Goal: Information Seeking & Learning: Learn about a topic

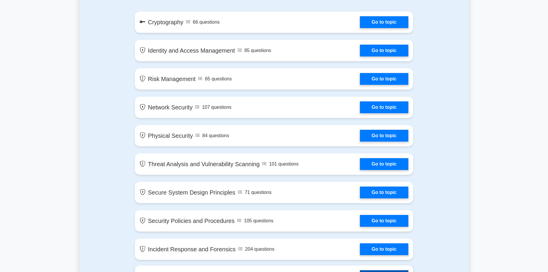
scroll to position [325, 0]
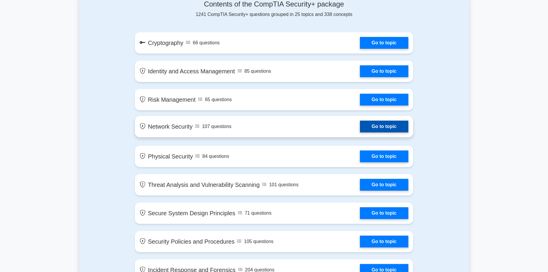
click at [373, 122] on link "Go to topic" at bounding box center [384, 126] width 48 height 12
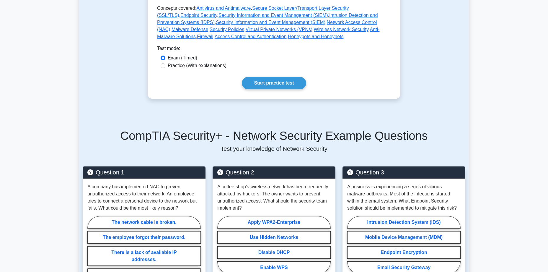
scroll to position [266, 0]
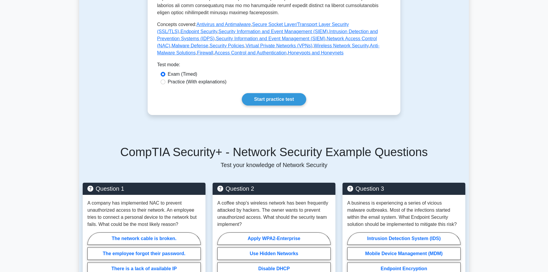
click at [197, 82] on label "Practice (With explanations)" at bounding box center [197, 81] width 59 height 7
click at [165, 82] on input "Practice (With explanations)" at bounding box center [163, 81] width 5 height 5
radio input "true"
click at [262, 96] on link "Start practice test" at bounding box center [274, 99] width 64 height 12
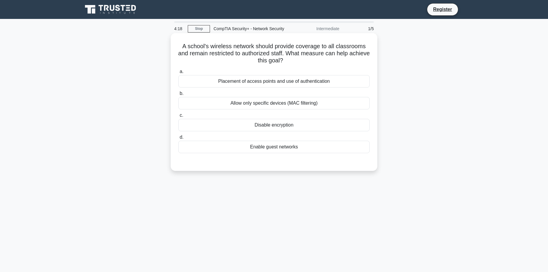
click at [251, 104] on div "Allow only specific devices (MAC filtering)" at bounding box center [273, 103] width 191 height 12
click at [178, 95] on input "b. Allow only specific devices (MAC filtering)" at bounding box center [178, 94] width 0 height 4
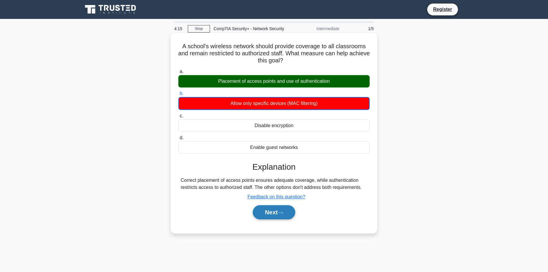
click at [272, 210] on button "Next" at bounding box center [274, 212] width 42 height 14
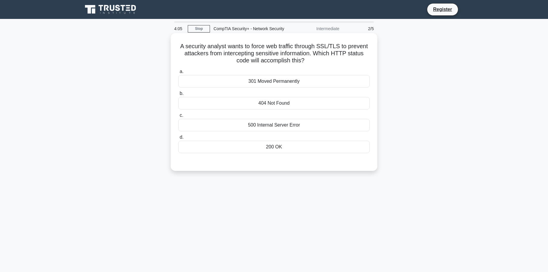
click at [285, 105] on div "404 Not Found" at bounding box center [273, 103] width 191 height 12
click at [178, 95] on input "b. 404 Not Found" at bounding box center [178, 94] width 0 height 4
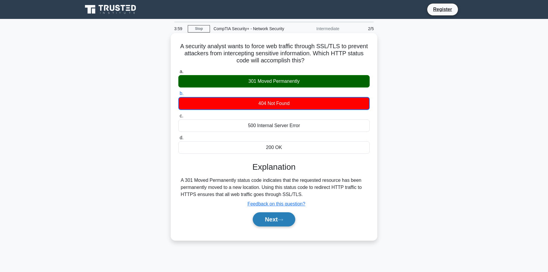
click at [283, 219] on icon at bounding box center [280, 219] width 5 height 3
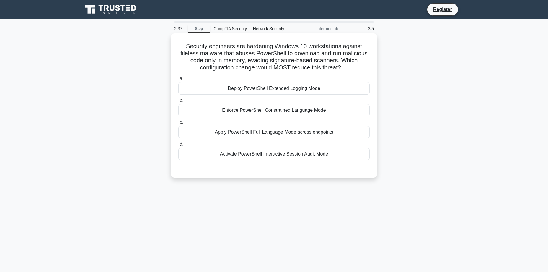
click at [326, 91] on div "Deploy PowerShell Extended Logging Mode" at bounding box center [273, 88] width 191 height 12
click at [178, 81] on input "a. Deploy PowerShell Extended Logging Mode" at bounding box center [178, 79] width 0 height 4
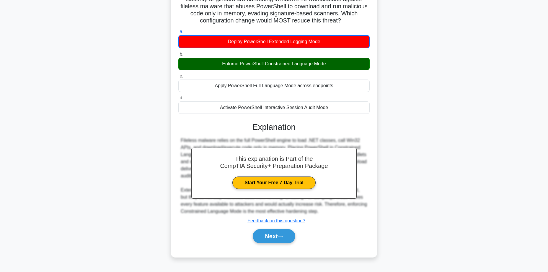
scroll to position [47, 0]
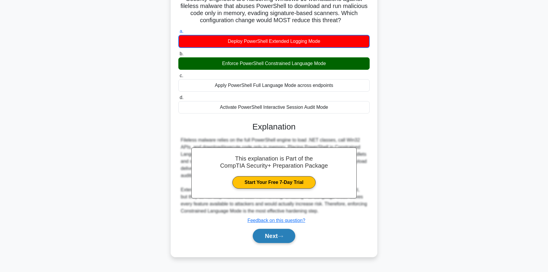
click at [288, 237] on button "Next" at bounding box center [274, 236] width 42 height 14
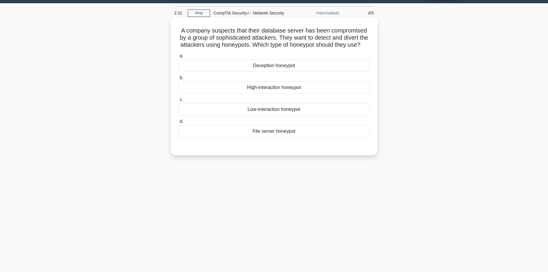
scroll to position [0, 0]
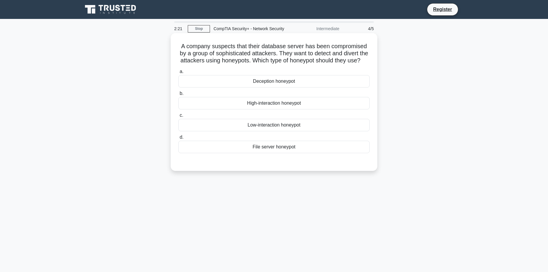
click at [288, 153] on div "File server honeypot" at bounding box center [273, 147] width 191 height 12
click at [178, 139] on input "d. File server honeypot" at bounding box center [178, 137] width 0 height 4
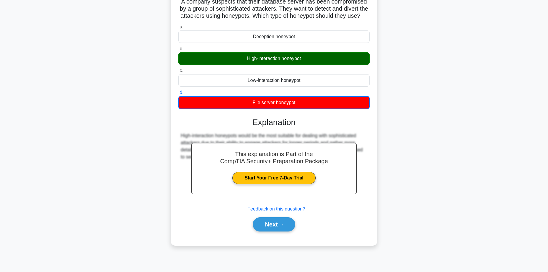
scroll to position [47, 0]
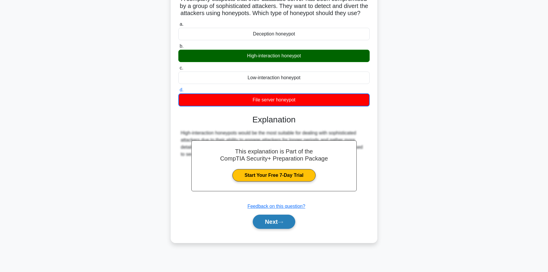
click at [276, 226] on button "Next" at bounding box center [274, 221] width 42 height 14
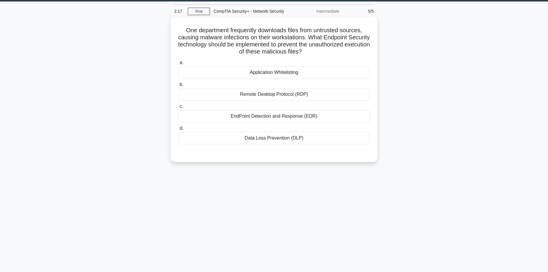
scroll to position [0, 0]
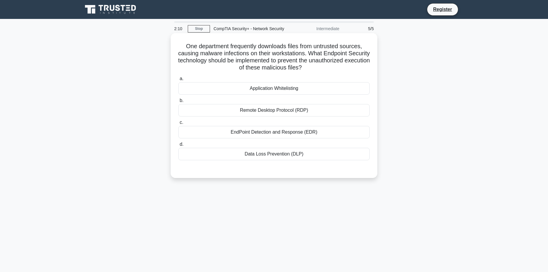
click at [275, 133] on div "EndPoint Detection and Response (EDR)" at bounding box center [273, 132] width 191 height 12
click at [178, 124] on input "c. EndPoint Detection and Response (EDR)" at bounding box center [178, 122] width 0 height 4
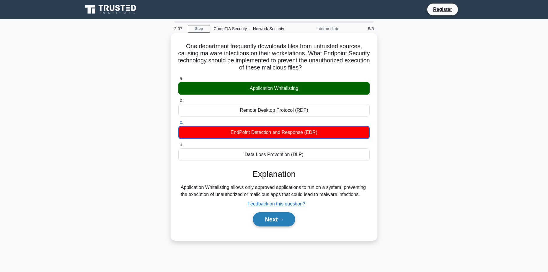
click at [279, 221] on button "Next" at bounding box center [274, 219] width 42 height 14
